Goal: Information Seeking & Learning: Learn about a topic

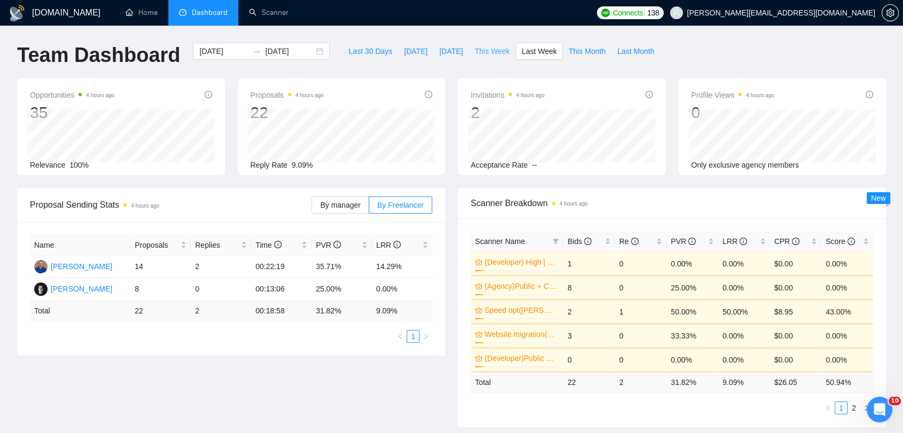
drag, startPoint x: 493, startPoint y: 55, endPoint x: 487, endPoint y: 52, distance: 6.8
click at [487, 52] on span "This Week" at bounding box center [492, 51] width 35 height 12
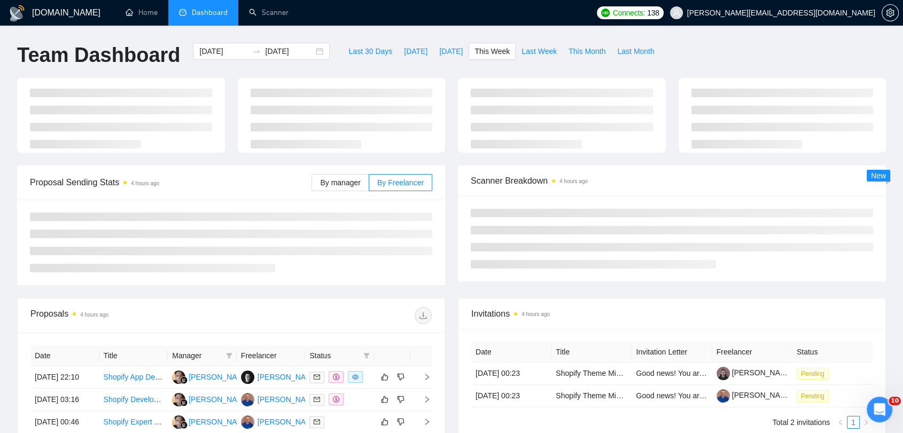
type input "[DATE]"
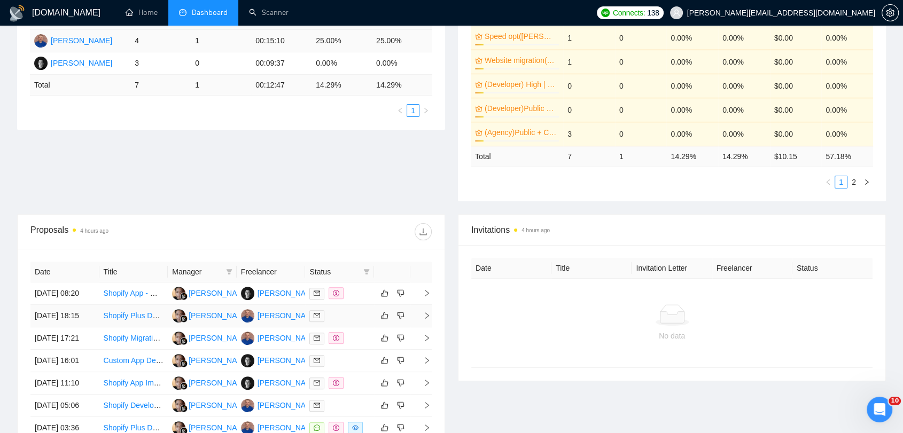
scroll to position [415, 0]
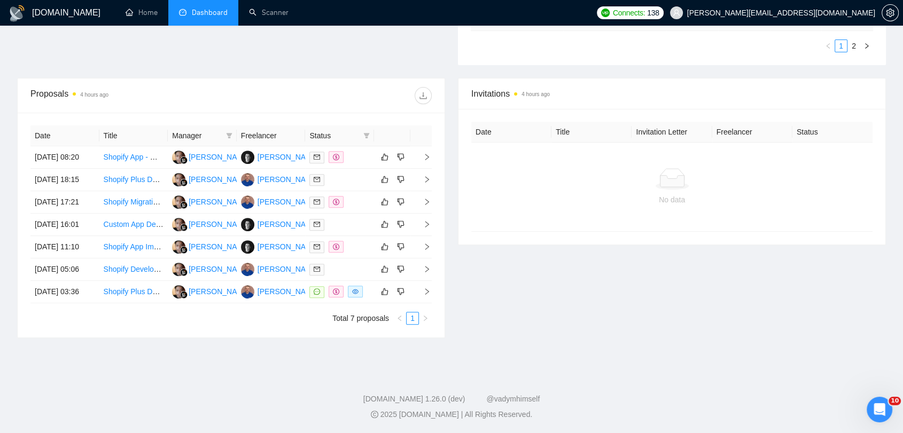
drag, startPoint x: 581, startPoint y: 215, endPoint x: 462, endPoint y: 74, distance: 184.3
click at [462, 109] on div "Date Title Invitation Letter Freelancer Status No data" at bounding box center [672, 177] width 427 height 136
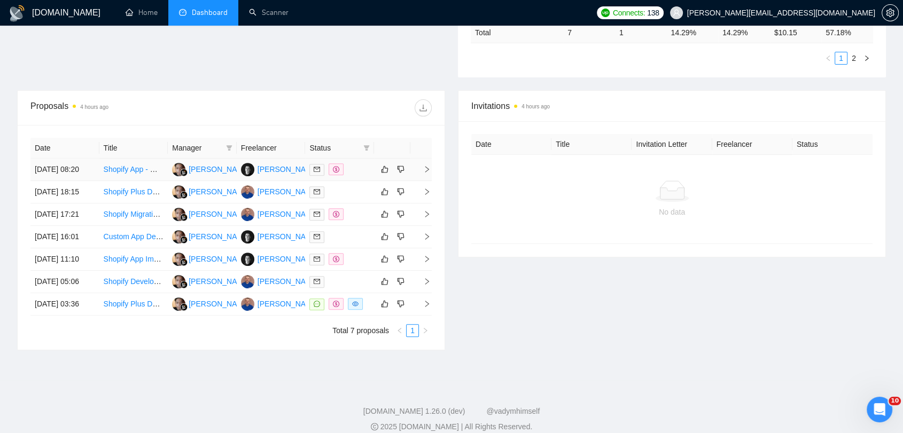
scroll to position [356, 0]
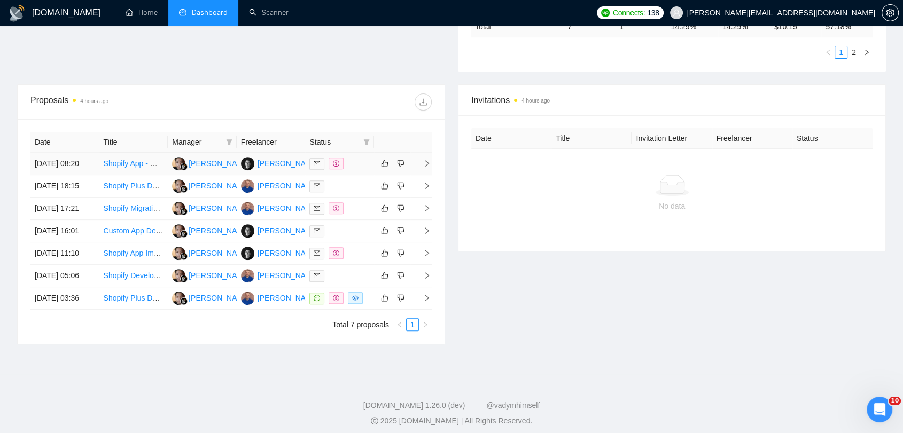
click at [358, 167] on div at bounding box center [339, 164] width 60 height 12
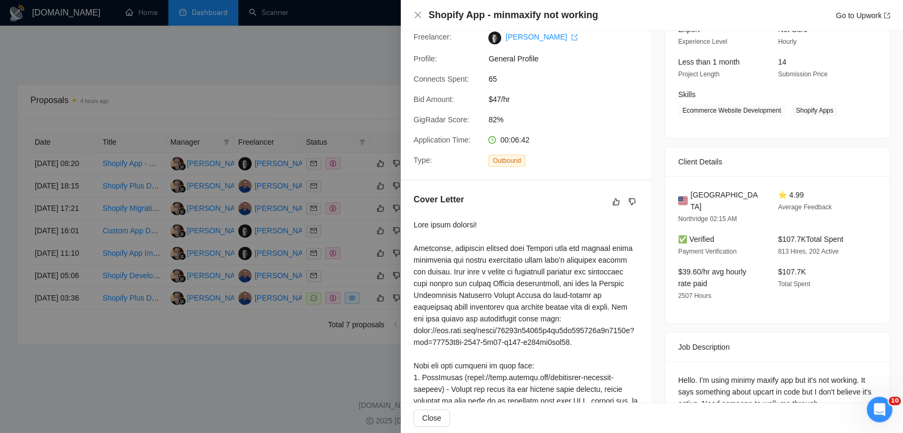
scroll to position [0, 0]
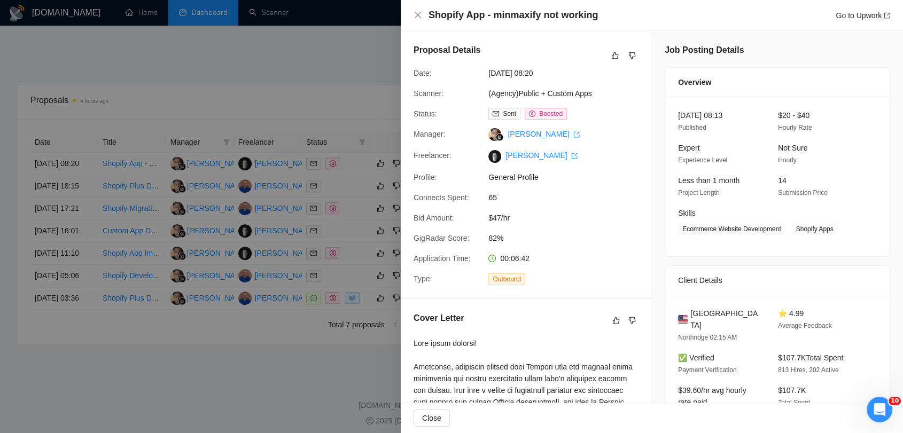
click at [281, 95] on div at bounding box center [451, 216] width 903 height 433
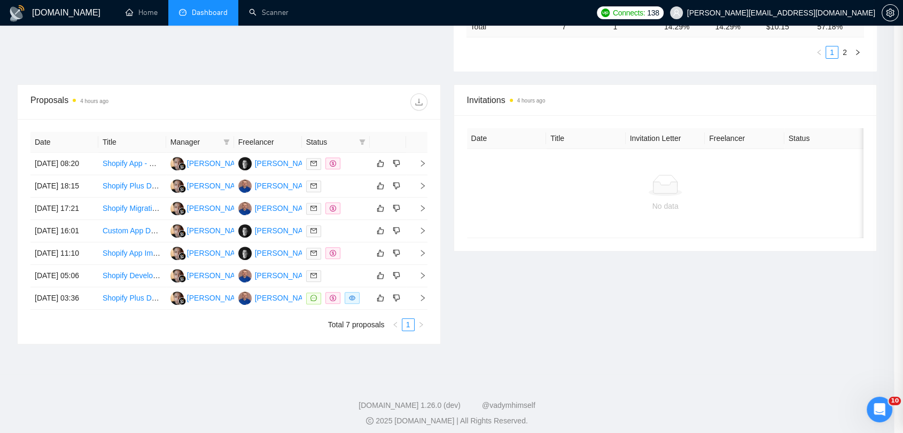
click at [333, 198] on td at bounding box center [336, 186] width 68 height 22
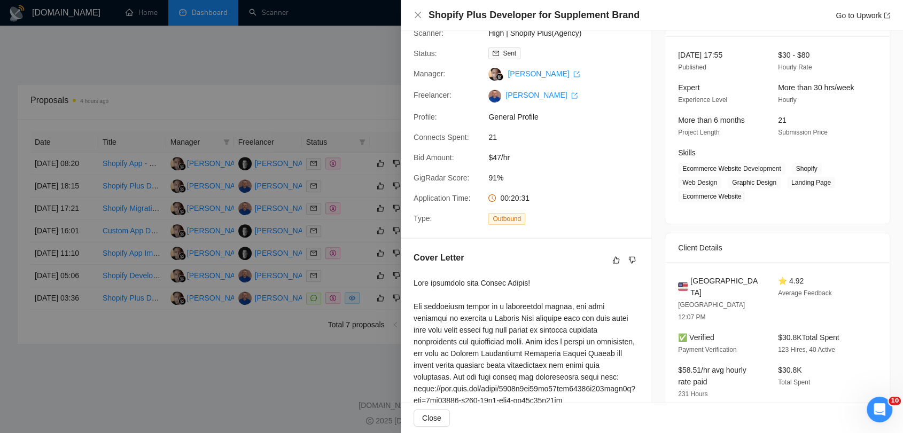
scroll to position [59, 0]
click at [289, 70] on div at bounding box center [451, 216] width 903 height 433
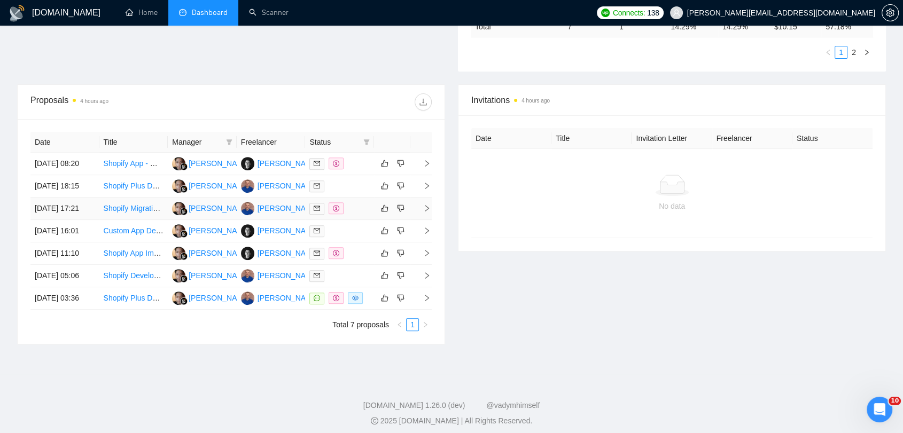
click at [356, 215] on div at bounding box center [339, 209] width 60 height 12
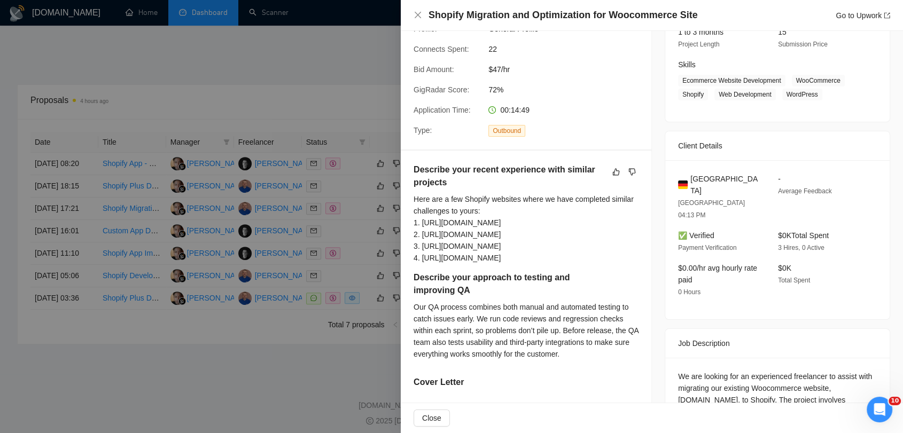
scroll to position [178, 0]
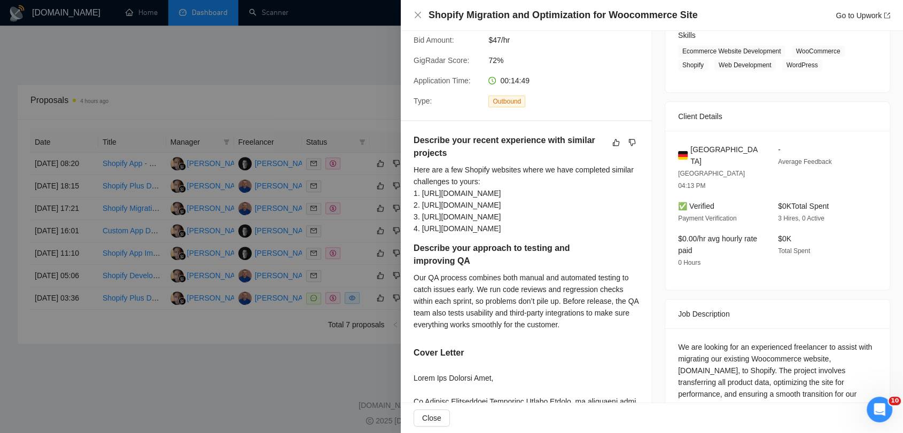
click at [281, 68] on div at bounding box center [451, 216] width 903 height 433
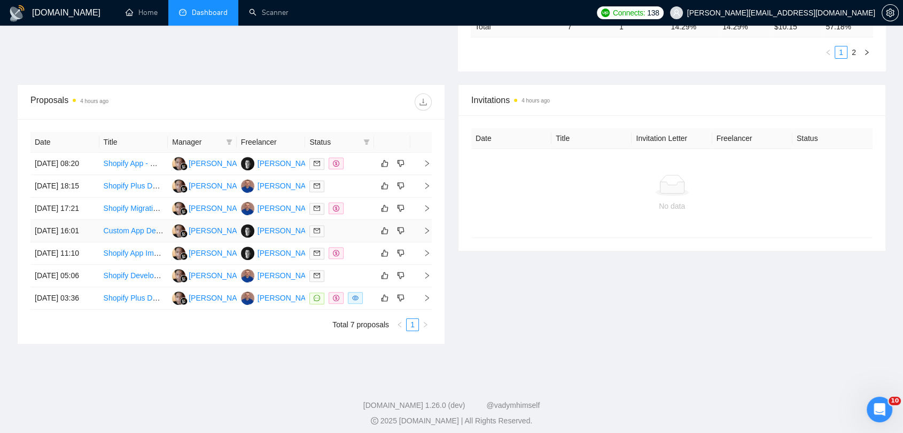
click at [334, 237] on div at bounding box center [339, 231] width 60 height 12
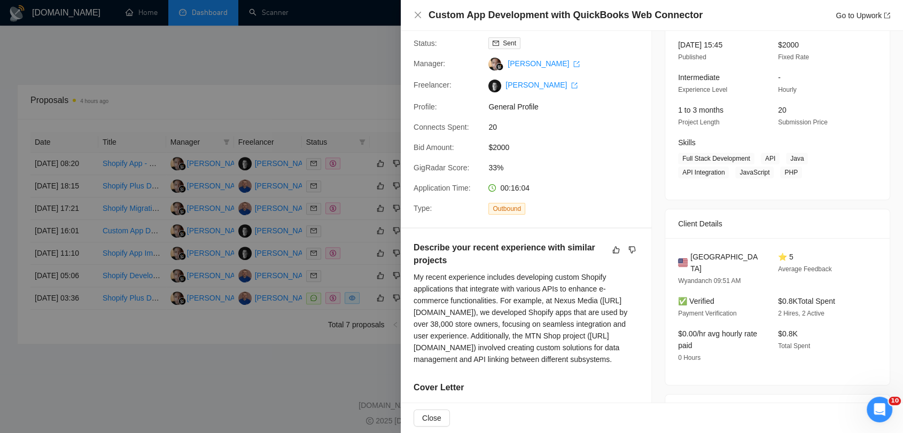
scroll to position [59, 0]
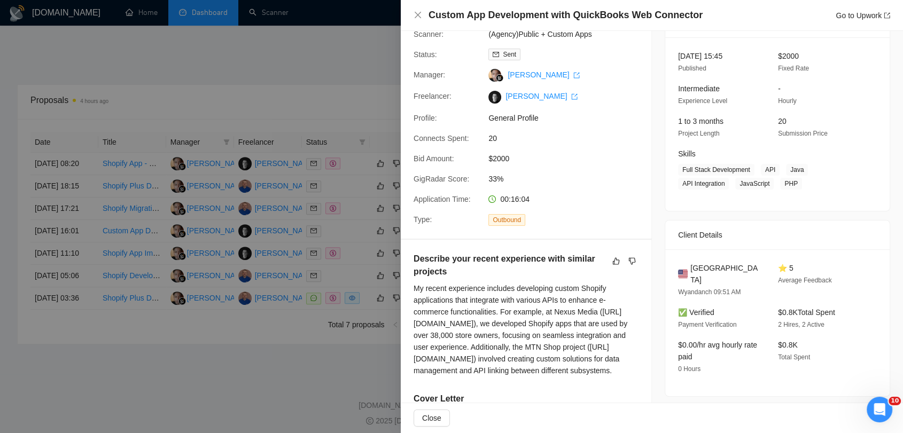
click at [297, 83] on div at bounding box center [451, 216] width 903 height 433
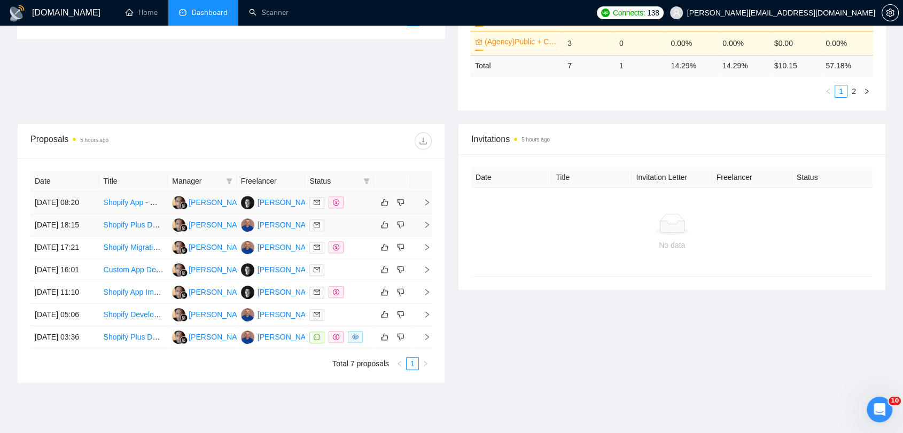
scroll to position [297, 0]
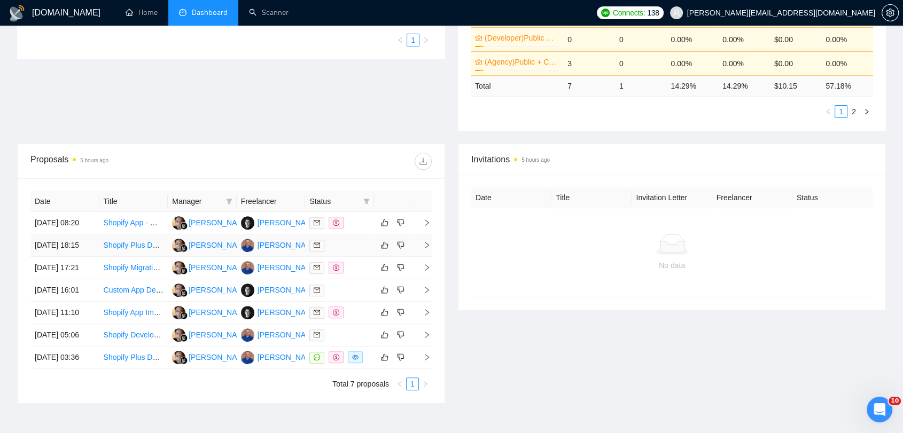
click at [363, 252] on div at bounding box center [339, 245] width 60 height 12
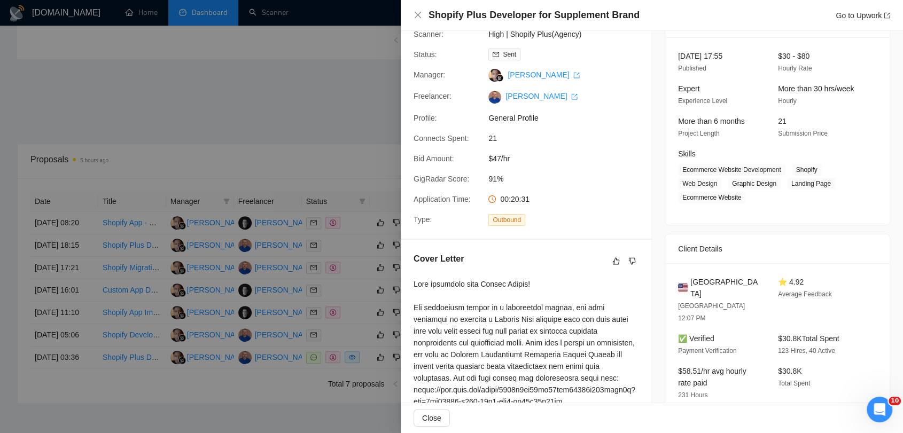
click at [336, 121] on div at bounding box center [451, 216] width 903 height 433
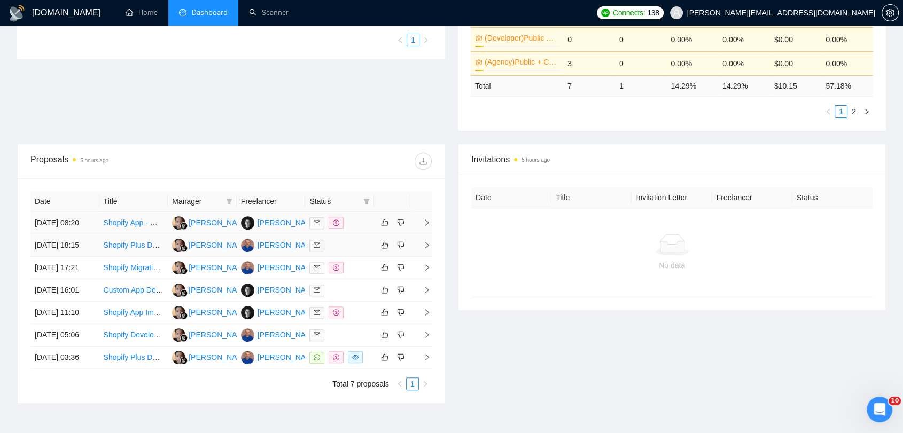
click at [351, 229] on div at bounding box center [339, 223] width 60 height 12
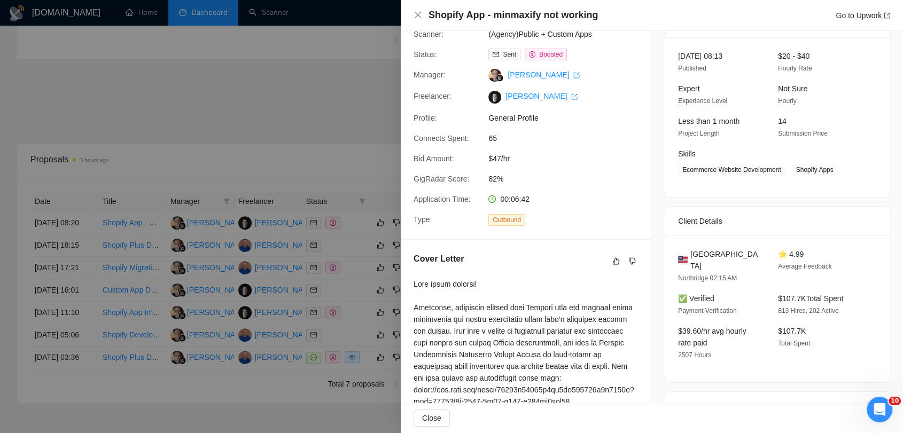
click at [320, 130] on div at bounding box center [451, 216] width 903 height 433
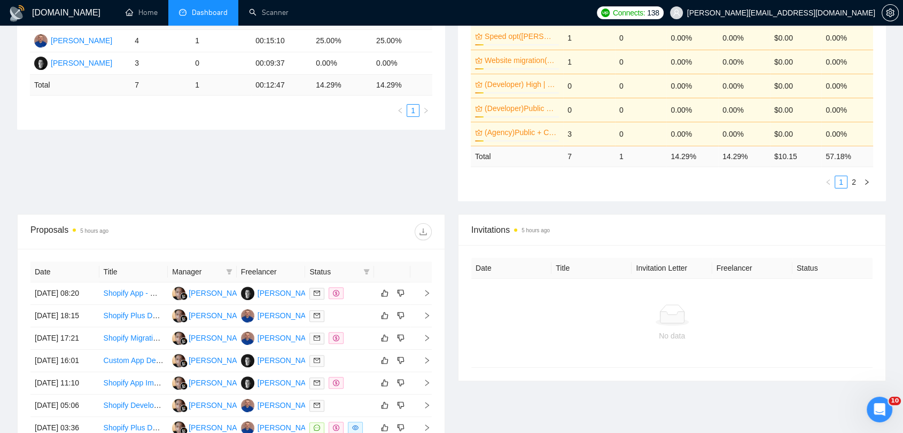
scroll to position [237, 0]
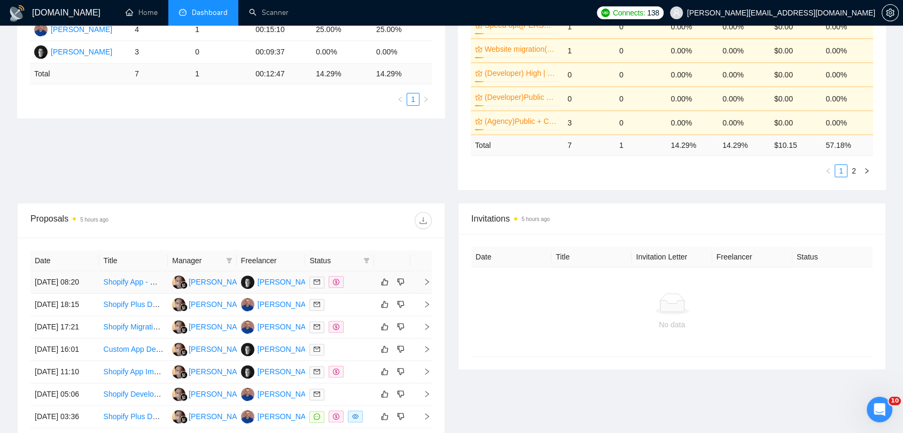
click at [140, 286] on link "Shopify App - minmaxify not working" at bounding box center [164, 282] width 121 height 9
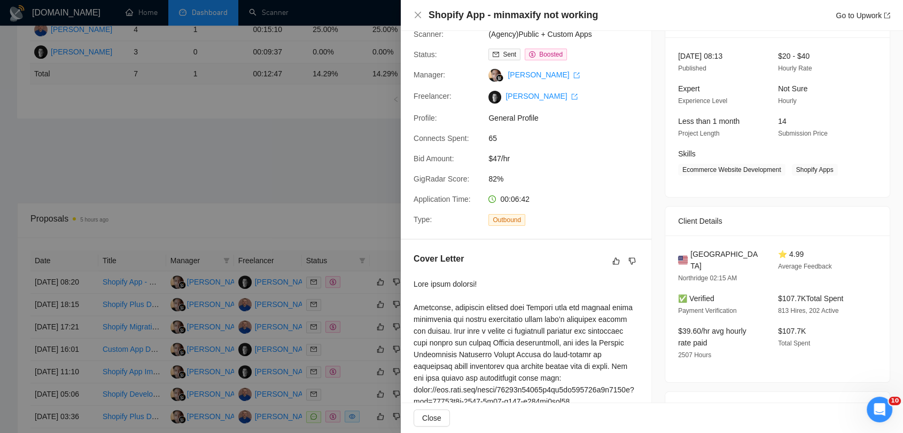
click at [354, 169] on div at bounding box center [451, 216] width 903 height 433
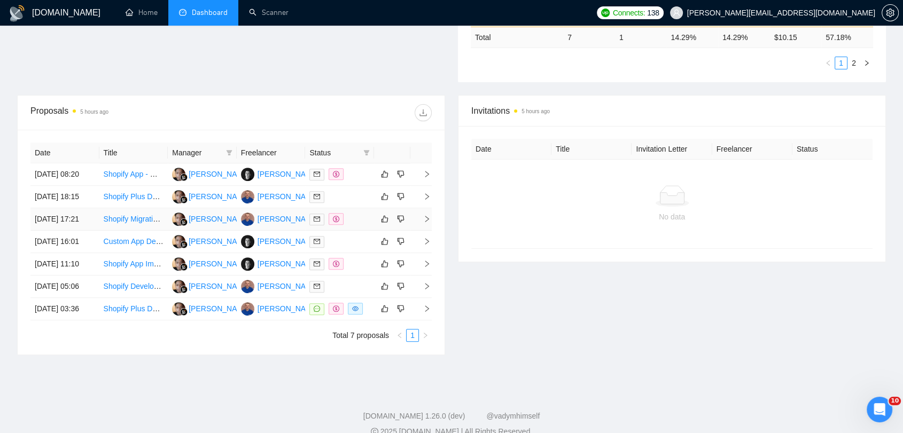
scroll to position [432, 0]
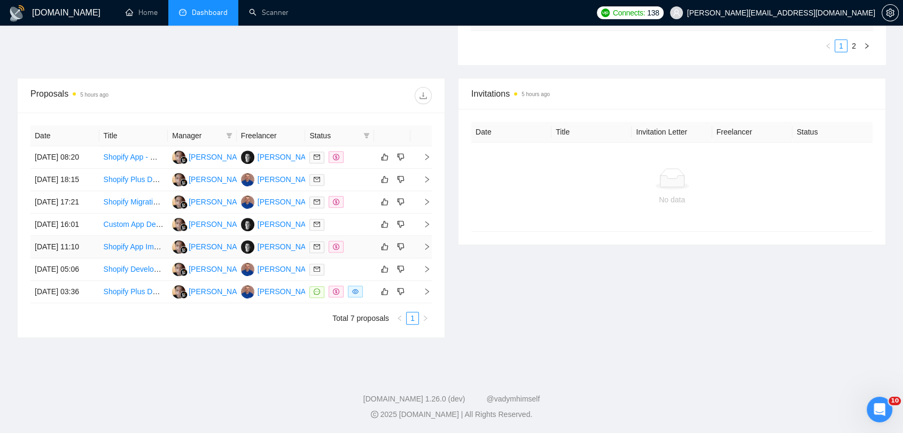
click at [360, 241] on div at bounding box center [339, 247] width 60 height 12
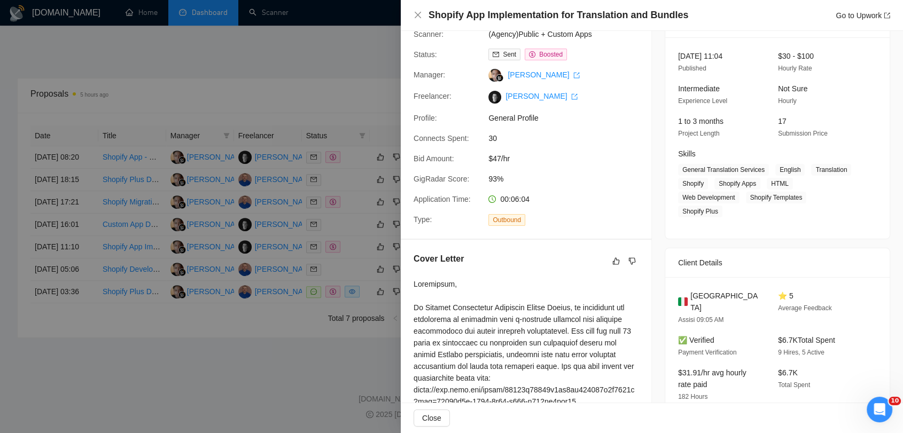
click at [262, 223] on div at bounding box center [451, 216] width 903 height 433
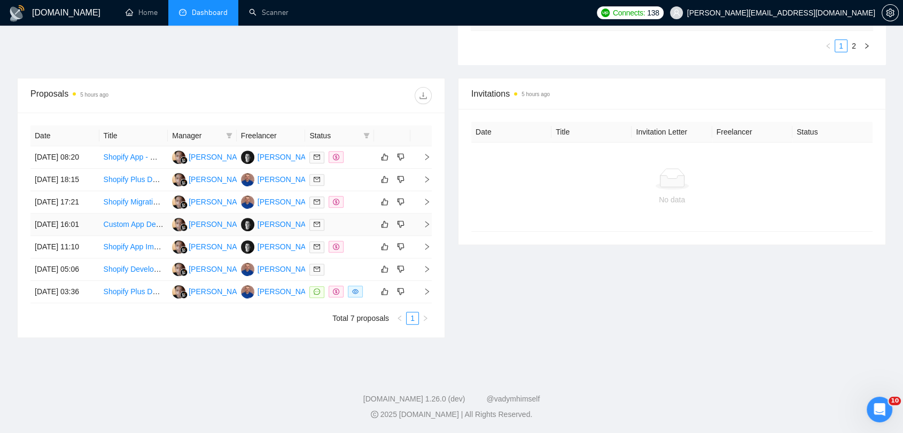
click at [138, 220] on link "Custom App Development with QuickBooks Web Connector" at bounding box center [203, 224] width 198 height 9
